Goal: Task Accomplishment & Management: Manage account settings

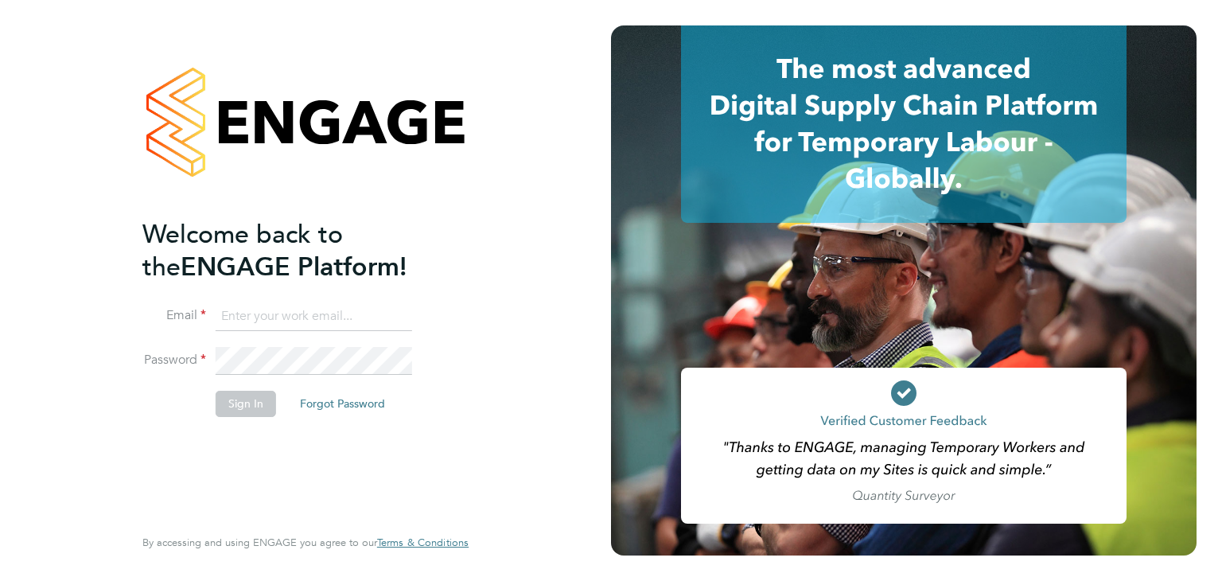
click at [329, 309] on input at bounding box center [314, 316] width 196 height 29
type input "matthew.wise@madigangill.co.uk"
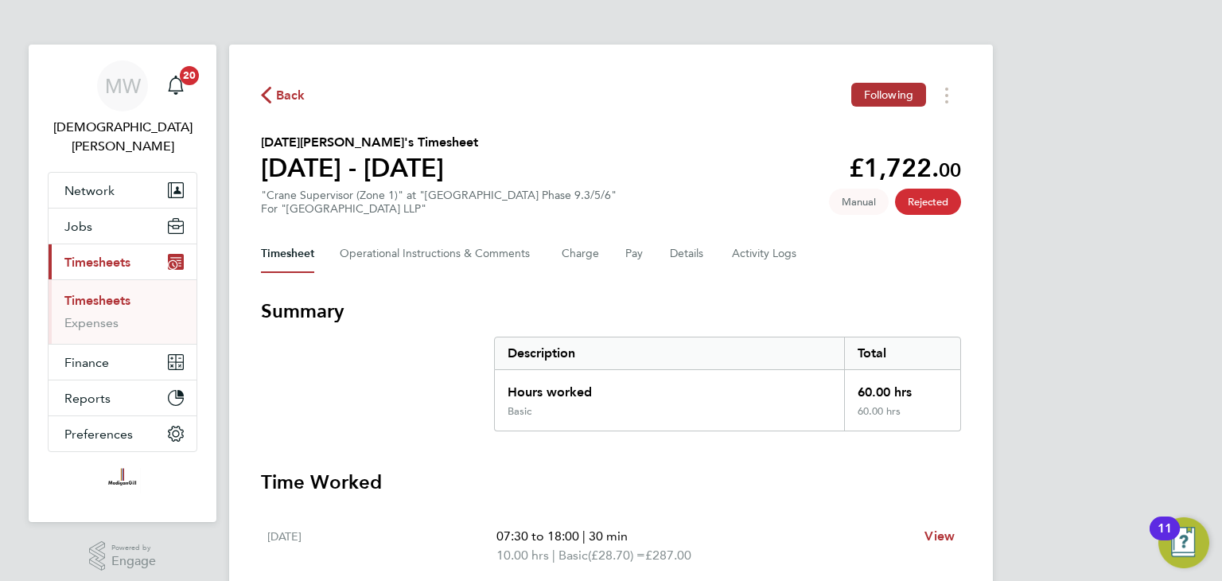
click at [277, 94] on span "Back" at bounding box center [290, 95] width 29 height 19
